Goal: Task Accomplishment & Management: Manage account settings

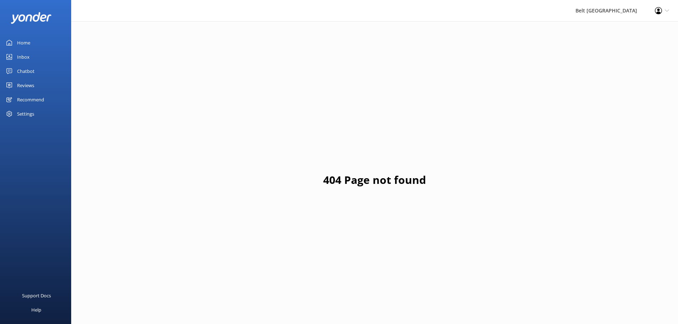
drag, startPoint x: 62, startPoint y: 72, endPoint x: 62, endPoint y: 78, distance: 5.7
click at [62, 73] on link "Chatbot" at bounding box center [35, 71] width 71 height 14
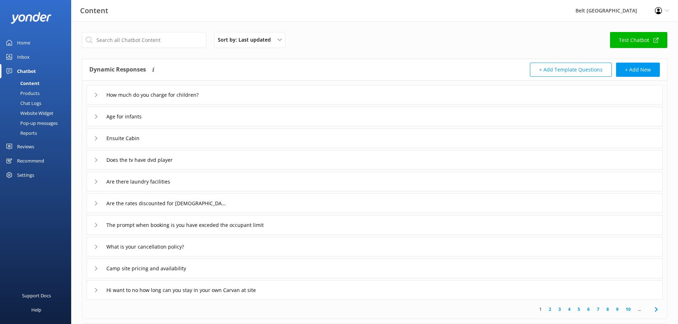
click at [31, 144] on div "Reviews" at bounding box center [25, 147] width 17 height 14
